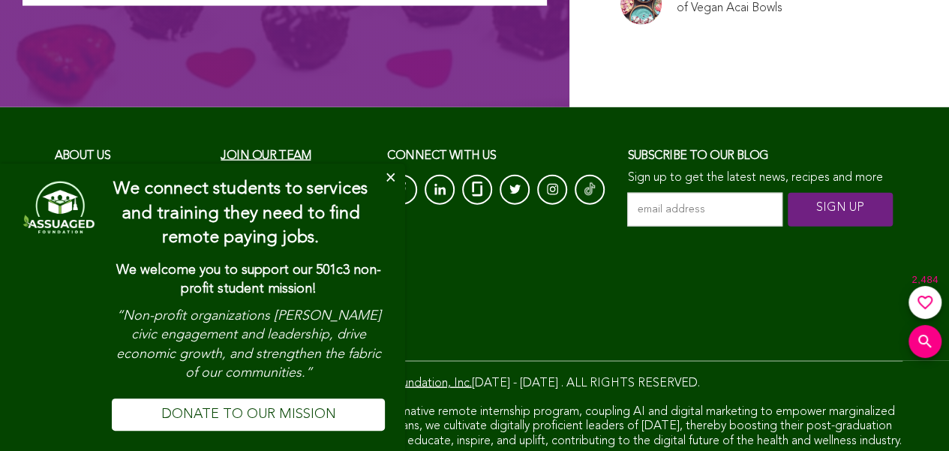
scroll to position [10232, 0]
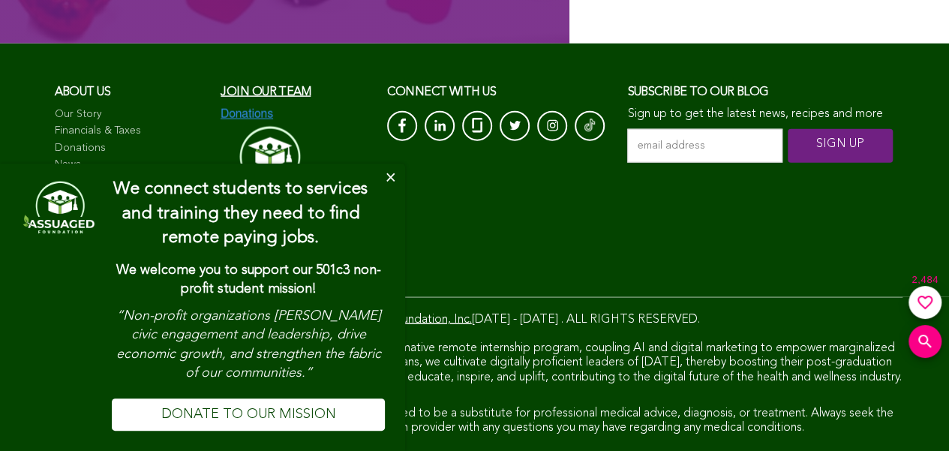
click at [390, 181] on button "Close" at bounding box center [390, 178] width 30 height 30
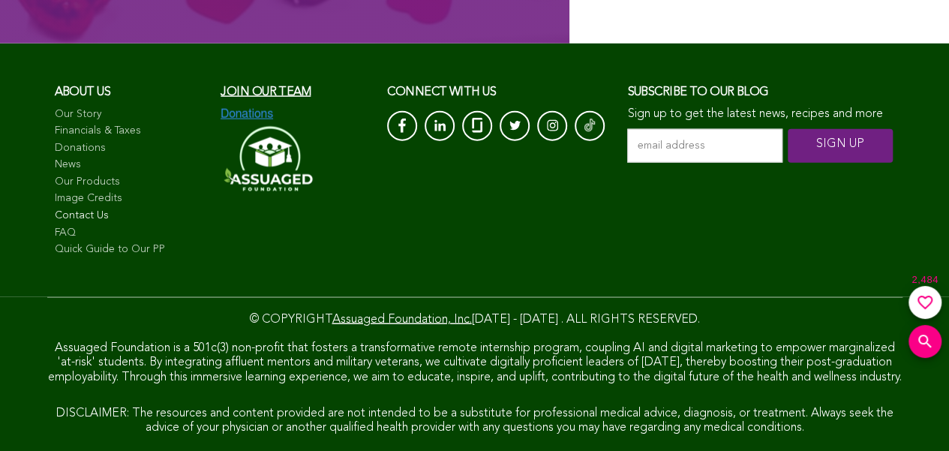
click at [96, 208] on link "Contact Us" at bounding box center [130, 215] width 151 height 15
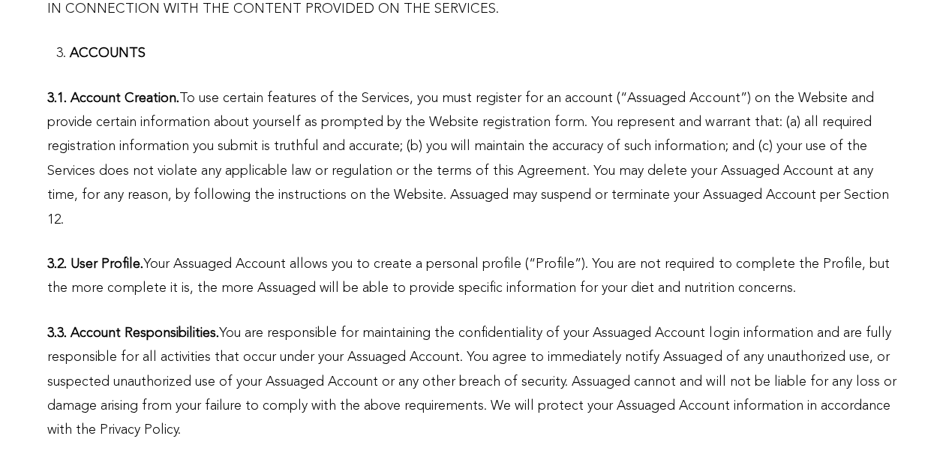
scroll to position [3342, 0]
